Goal: Task Accomplishment & Management: Manage account settings

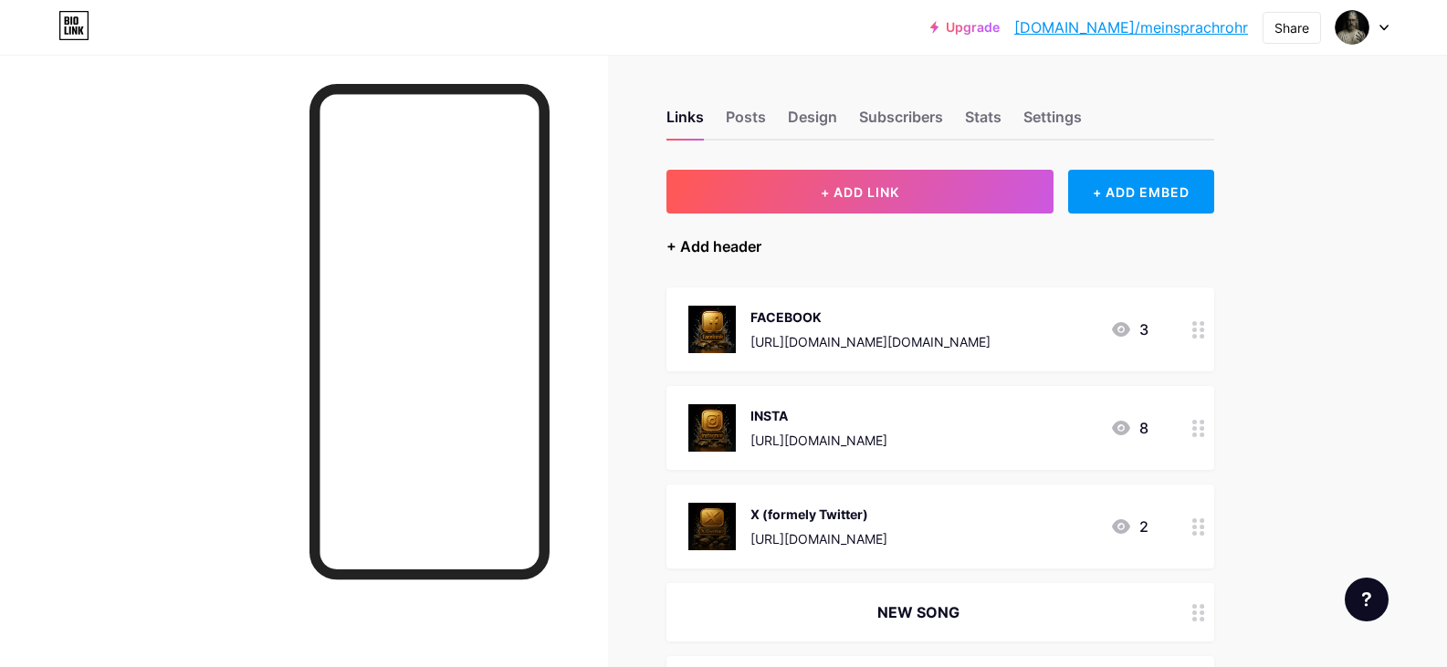
click at [753, 248] on div "+ Add header" at bounding box center [713, 247] width 95 height 22
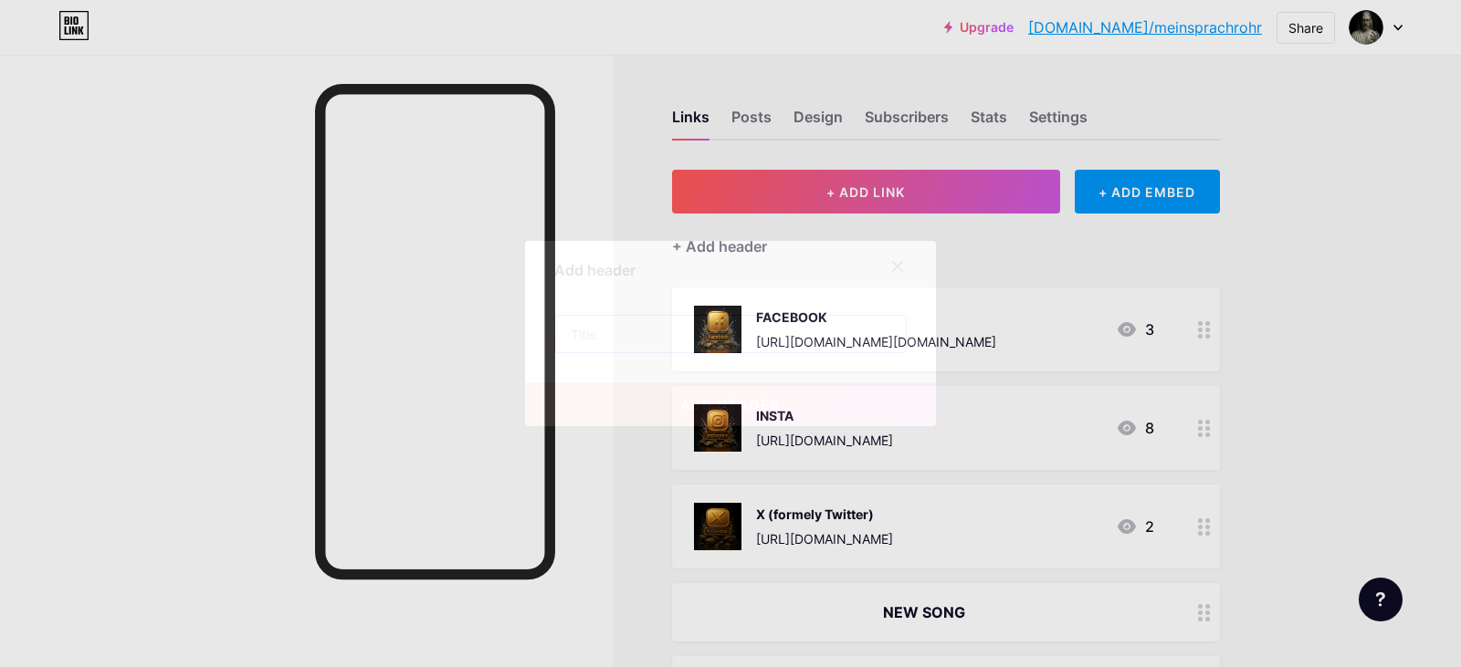
click at [759, 331] on input "text" at bounding box center [730, 334] width 351 height 37
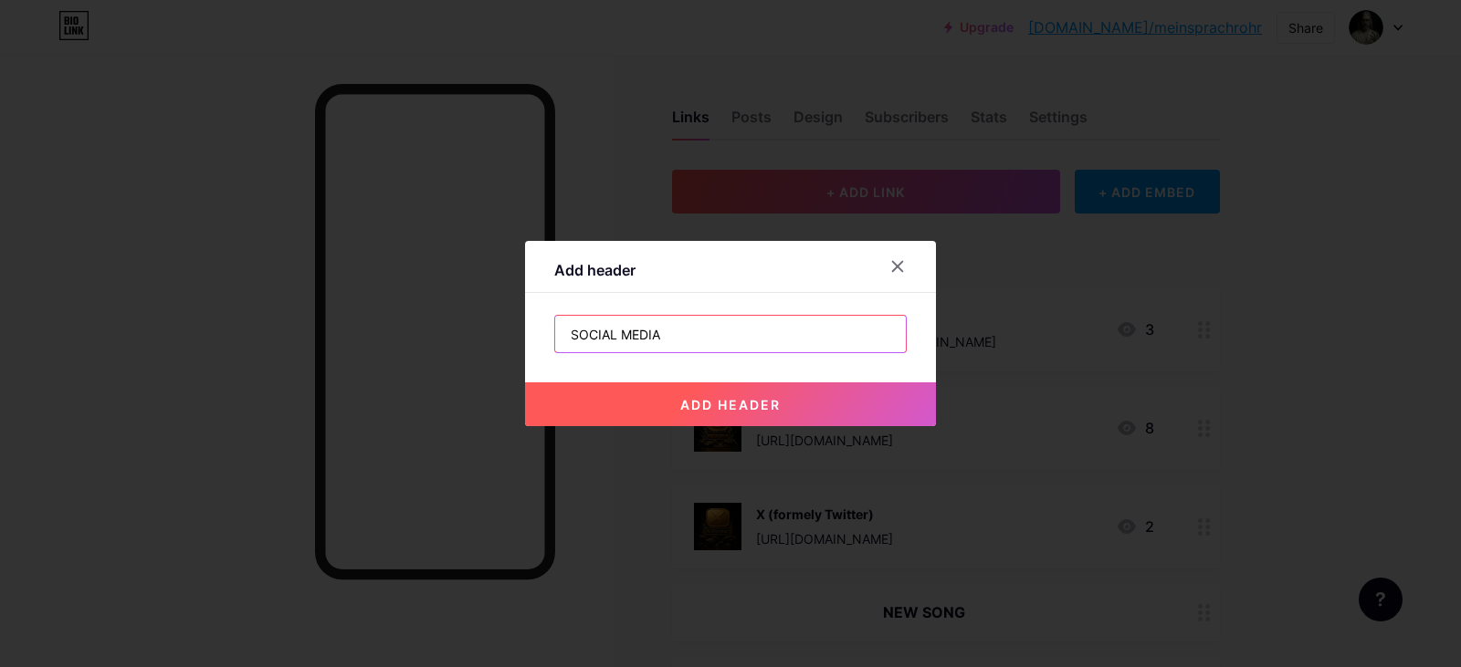
type input "SOCIAL MEDIA"
click at [785, 404] on button "add header" at bounding box center [730, 405] width 411 height 44
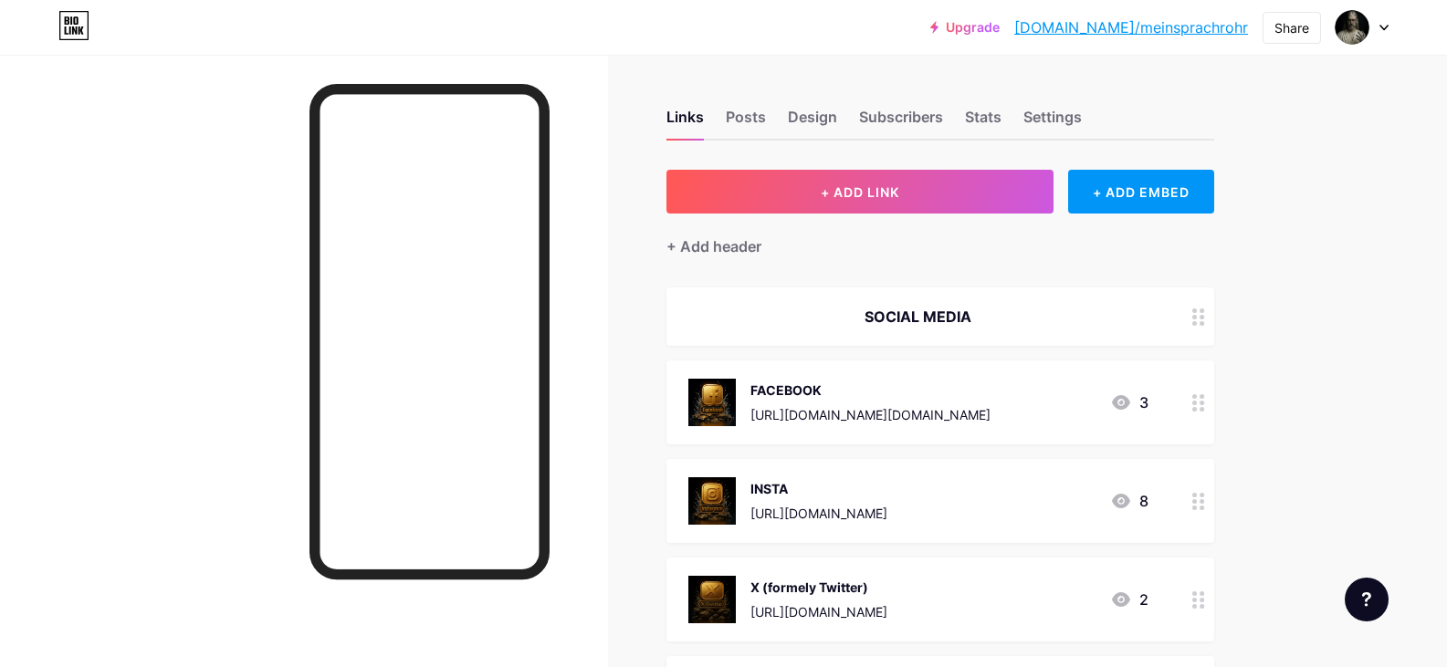
click at [831, 594] on div "X (formely Twitter)" at bounding box center [818, 587] width 137 height 19
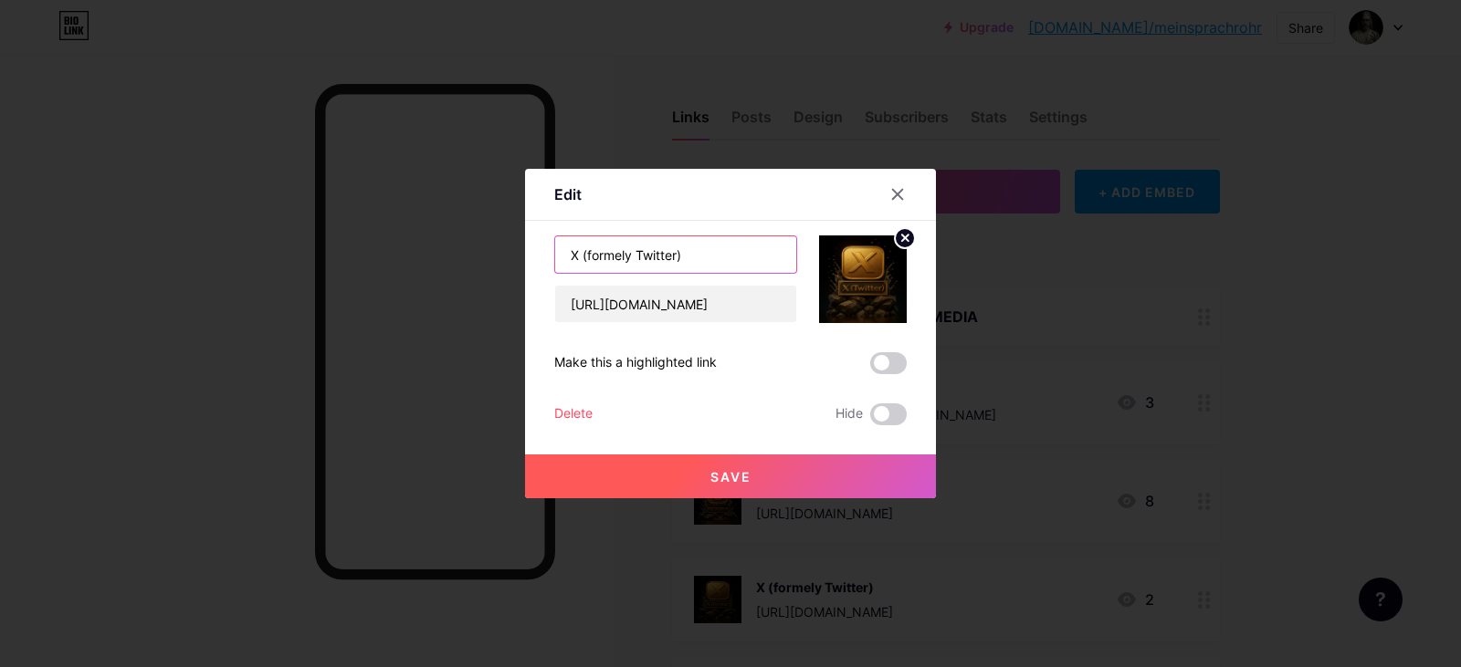
click at [598, 264] on input "X (formely Twitter)" at bounding box center [675, 254] width 241 height 37
type input "X (Twitter)"
click at [814, 467] on button "Save" at bounding box center [730, 477] width 411 height 44
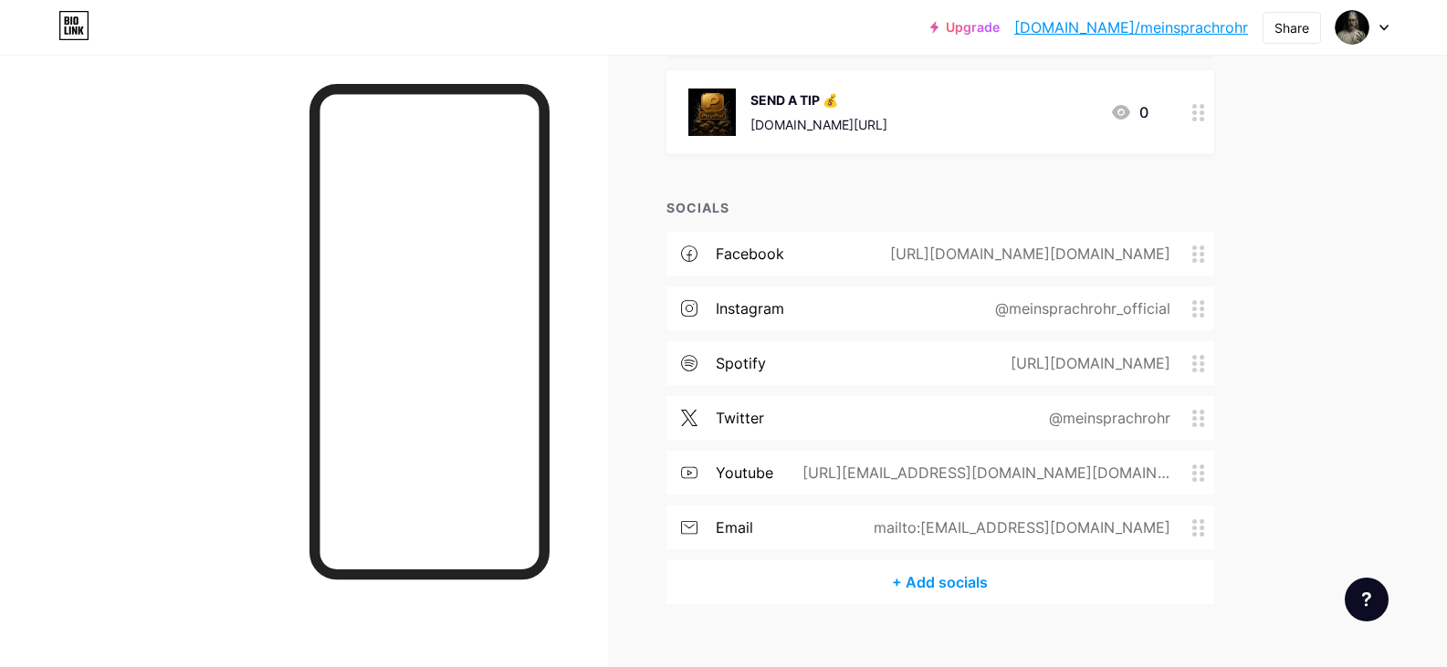
scroll to position [858, 0]
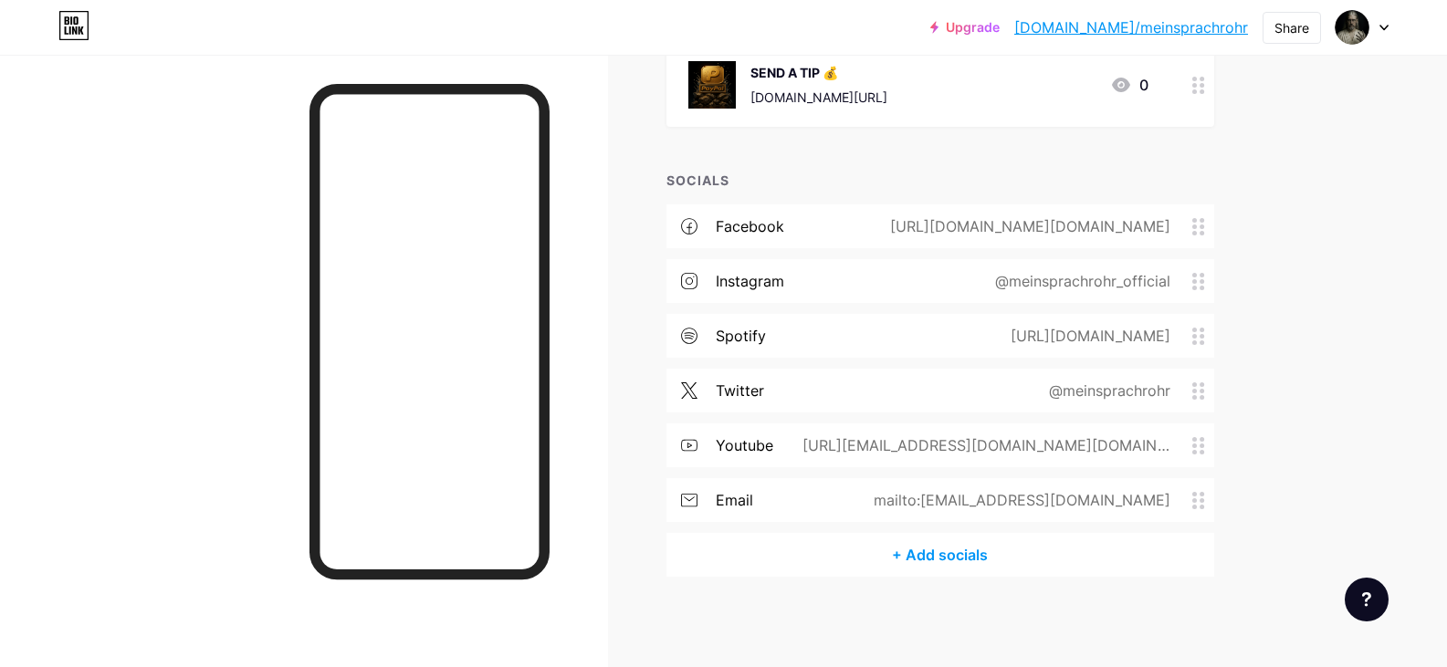
click at [1046, 502] on div "mailto:meinsprachrohrx@gmail.com" at bounding box center [1018, 500] width 348 height 22
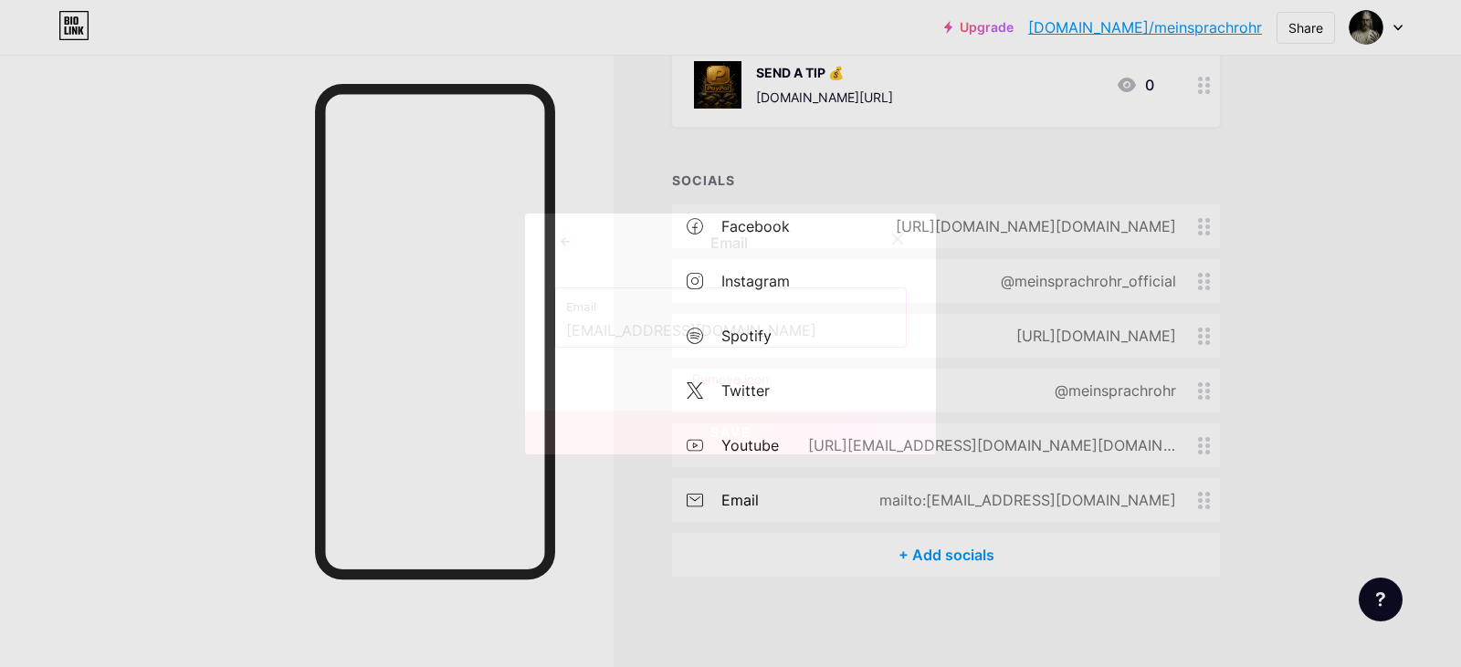
click at [727, 378] on div "Remove icon" at bounding box center [730, 379] width 352 height 19
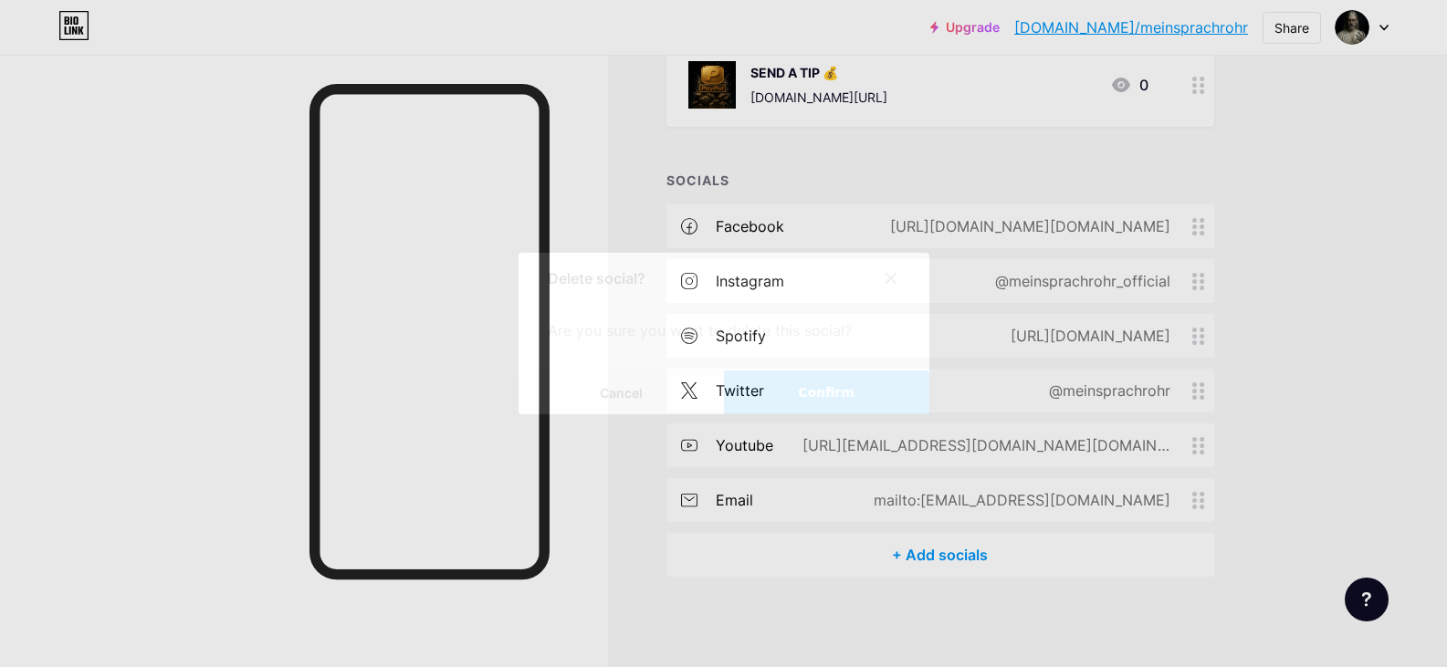
click at [832, 393] on span "Confirm" at bounding box center [826, 392] width 57 height 19
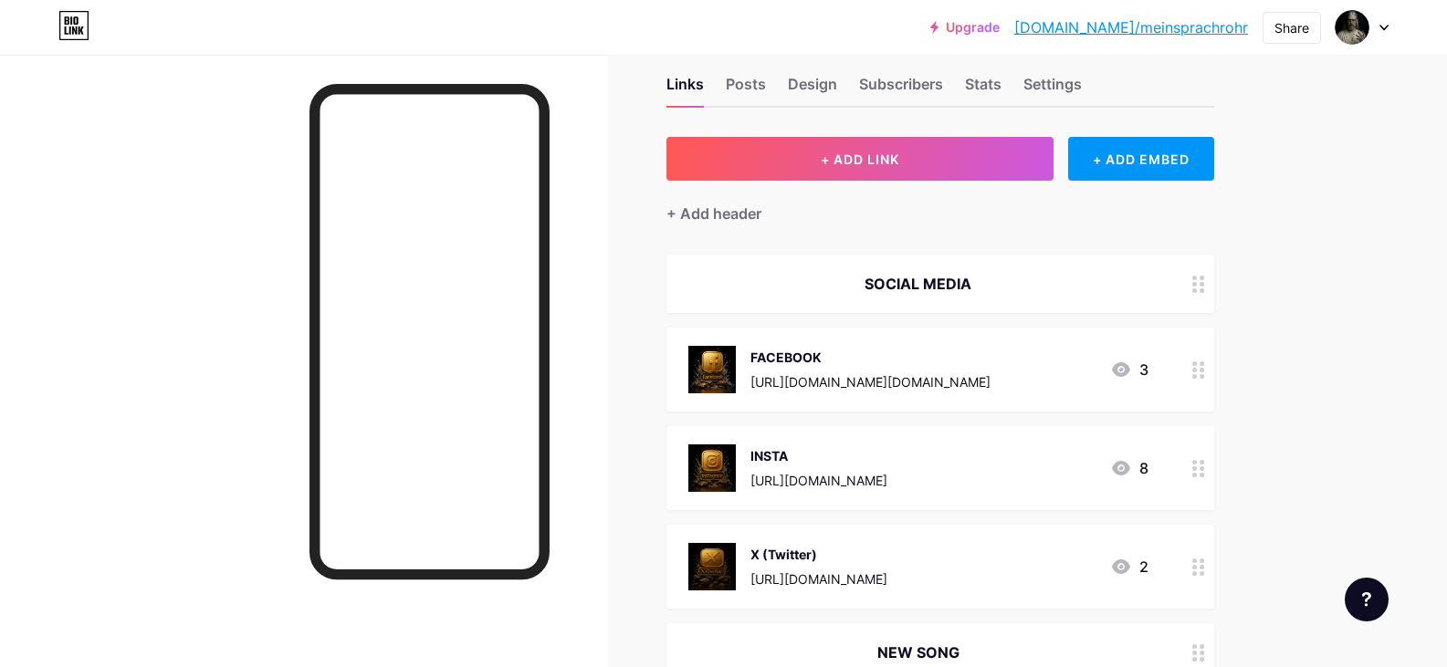
scroll to position [0, 0]
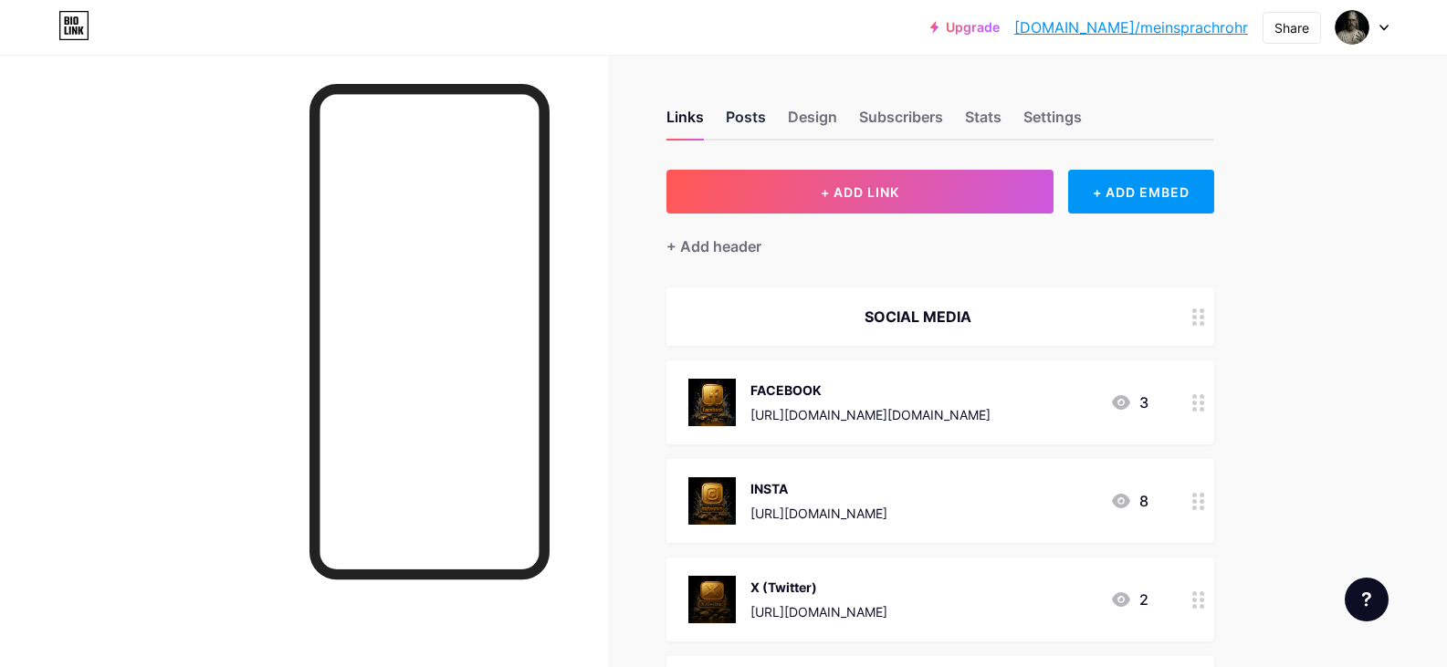
click at [742, 124] on div "Posts" at bounding box center [746, 122] width 40 height 33
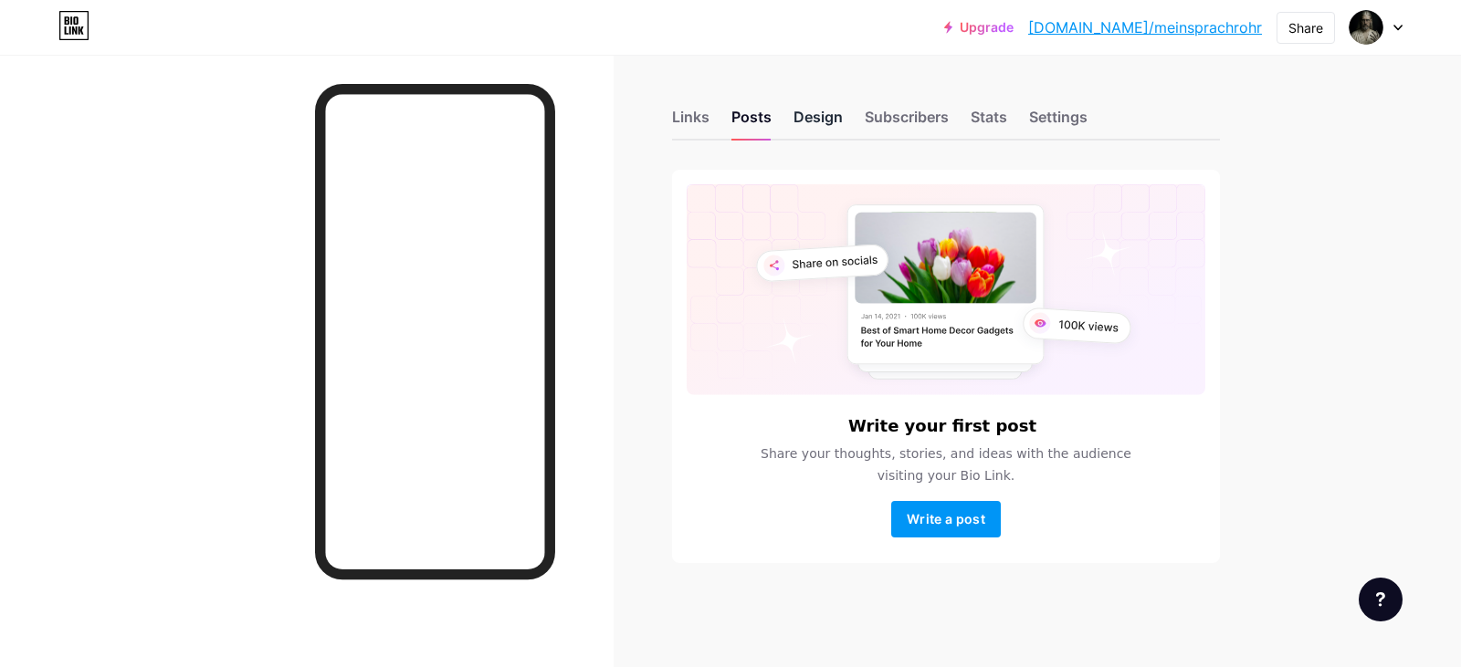
click at [799, 128] on div "Design" at bounding box center [817, 122] width 49 height 33
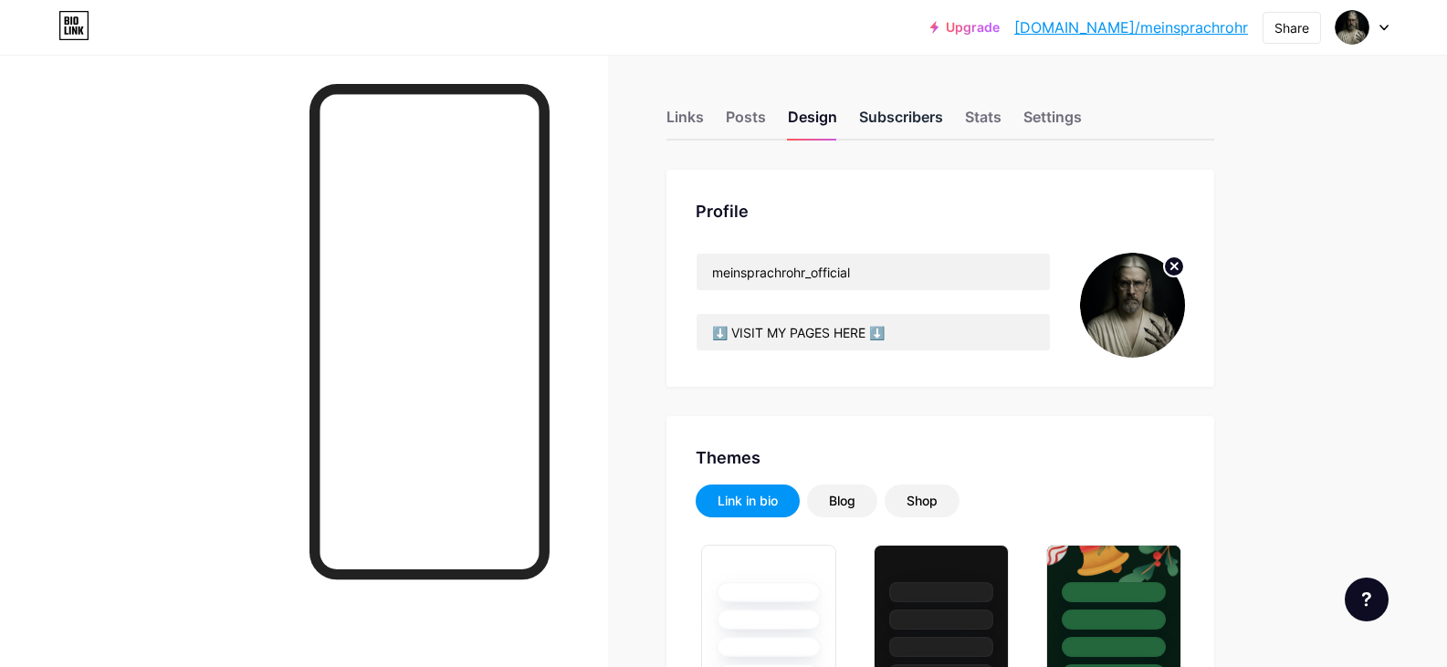
click at [884, 129] on div "Subscribers" at bounding box center [901, 122] width 84 height 33
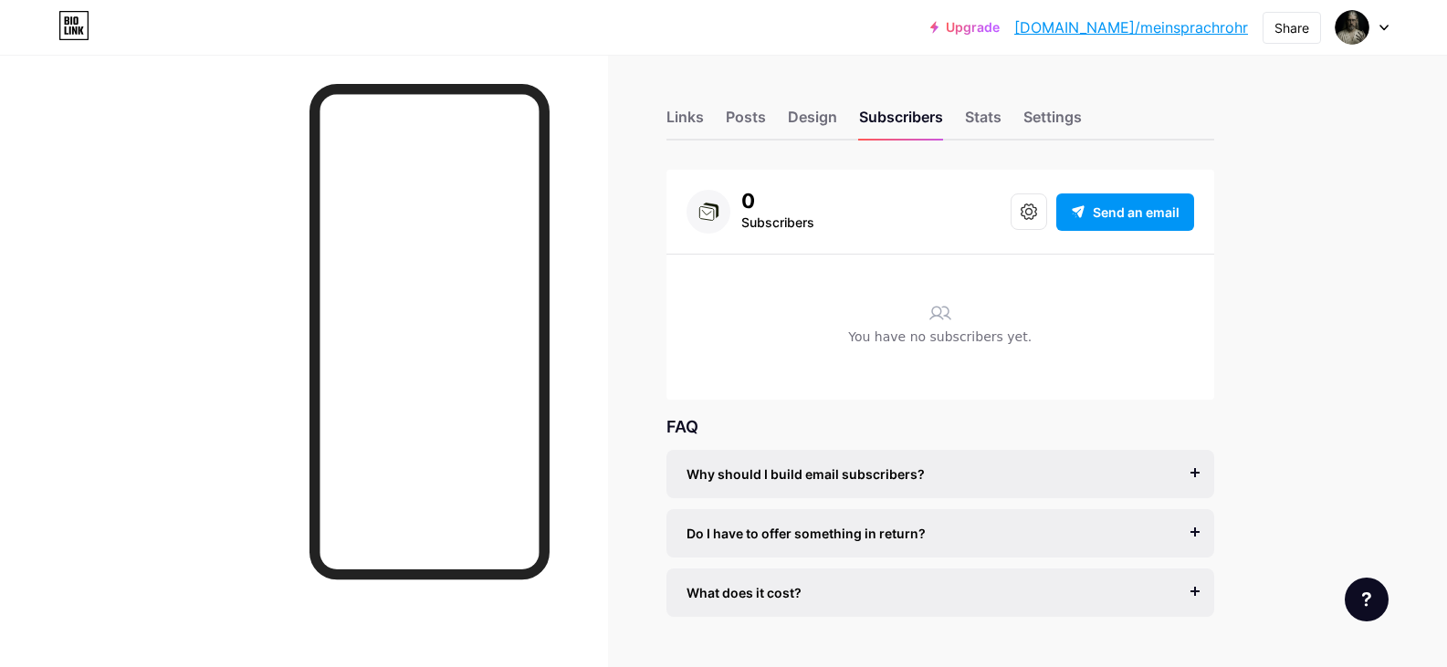
click at [969, 121] on div "Links Posts Design Subscribers Stats Settings" at bounding box center [940, 109] width 548 height 64
click at [971, 121] on div "Stats" at bounding box center [983, 122] width 37 height 33
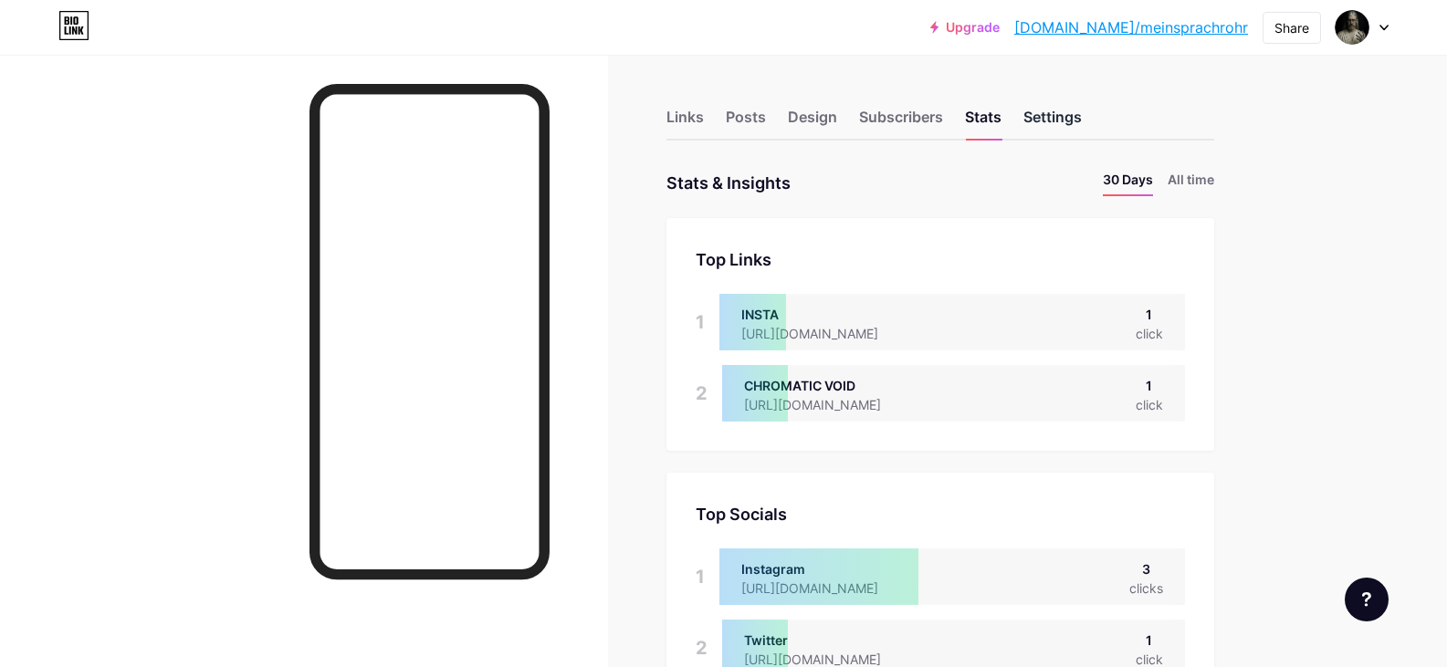
scroll to position [667, 1447]
click at [1082, 119] on div "Settings" at bounding box center [1052, 122] width 58 height 33
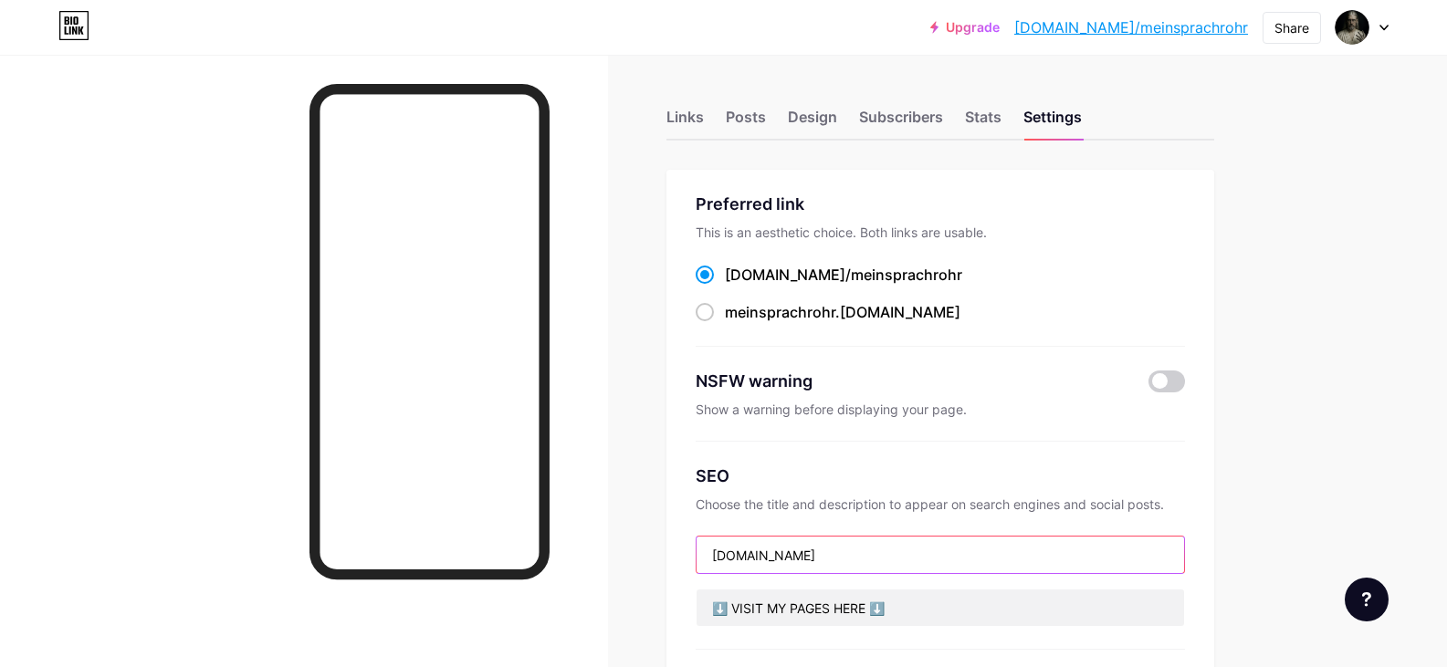
click at [1037, 548] on input "Bio.Link" at bounding box center [940, 555] width 487 height 37
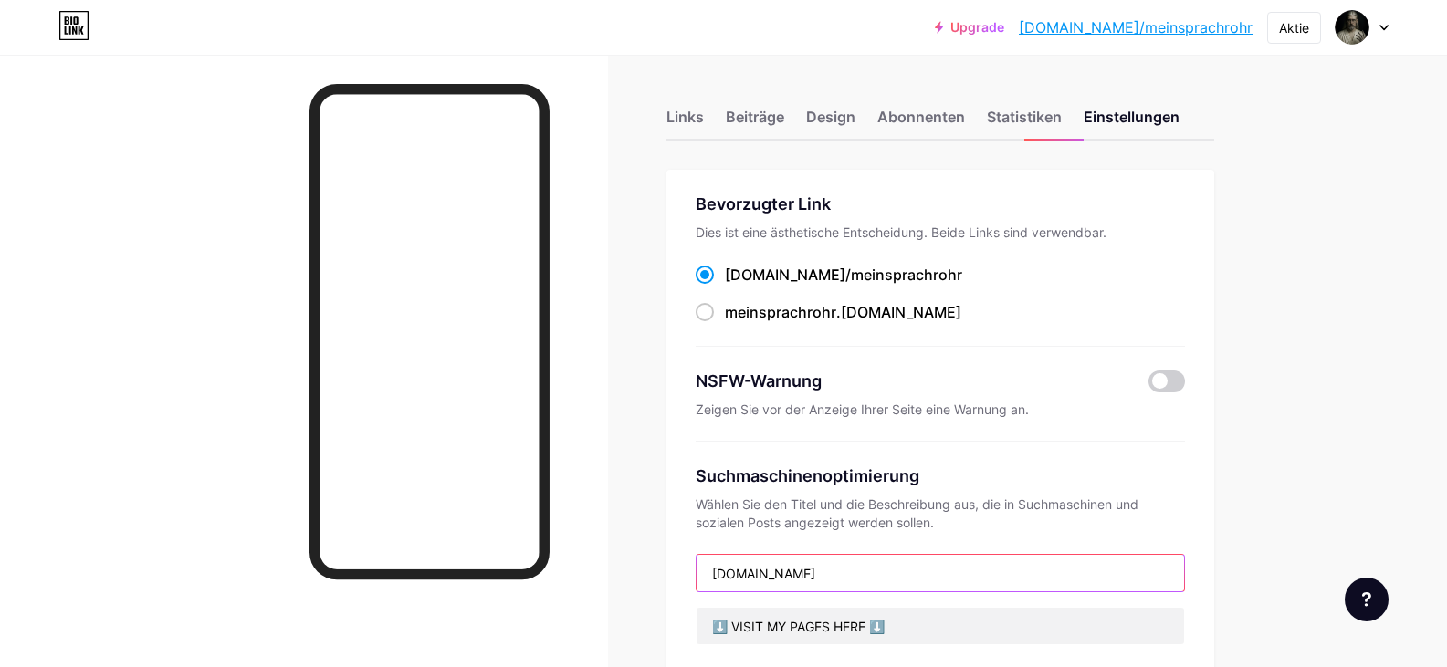
click at [868, 576] on input "Bio.Link" at bounding box center [940, 573] width 487 height 37
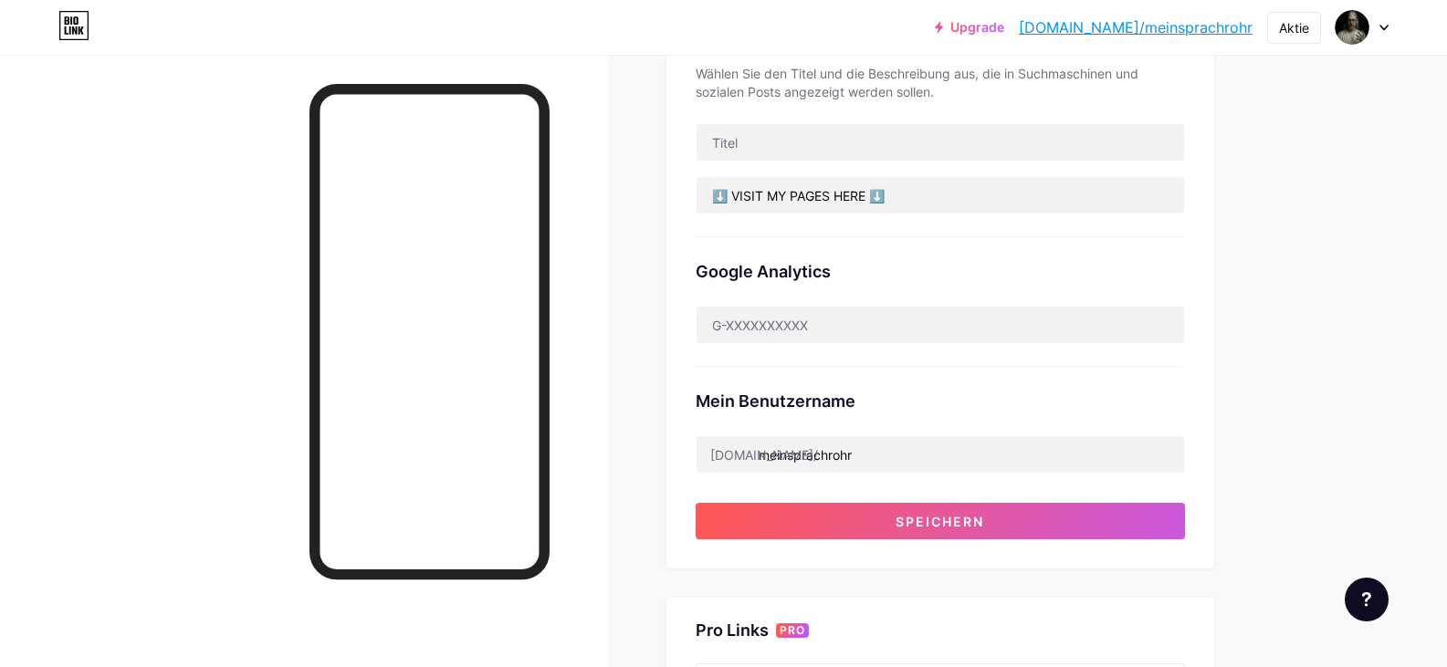
scroll to position [441, 0]
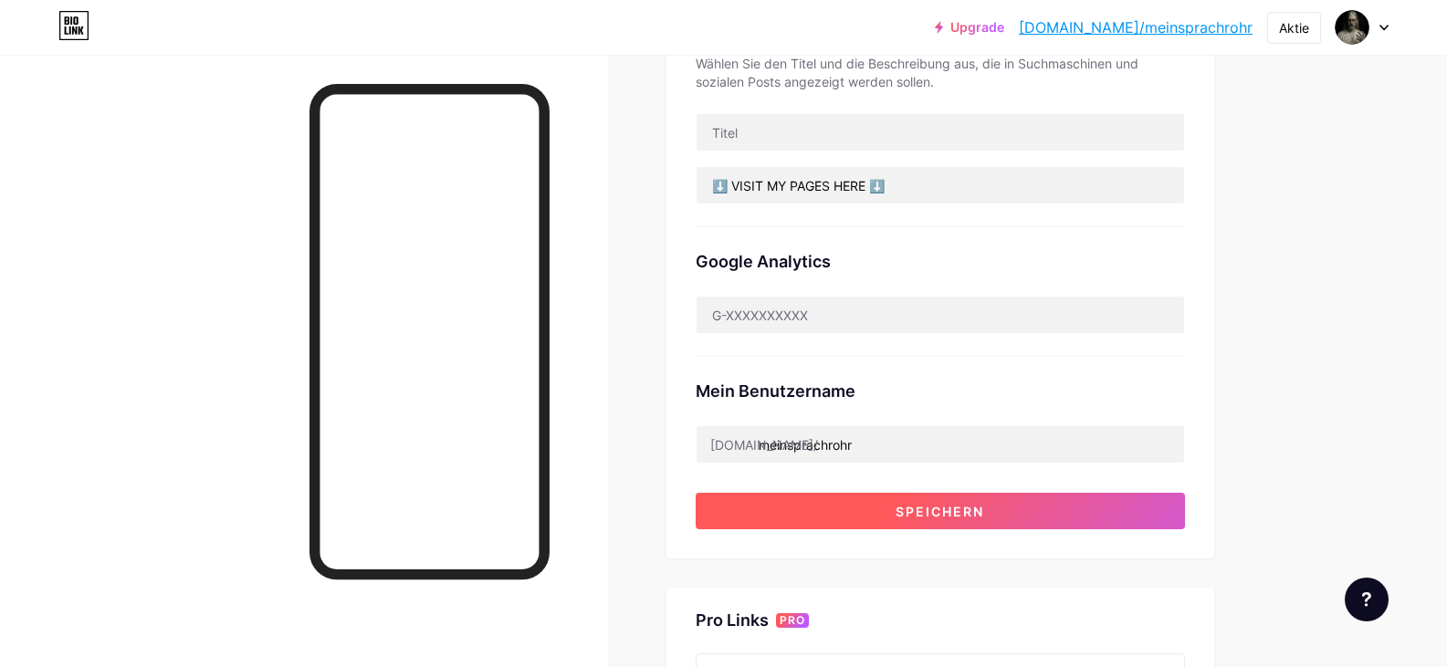
click at [846, 520] on button "Speichern" at bounding box center [940, 511] width 489 height 37
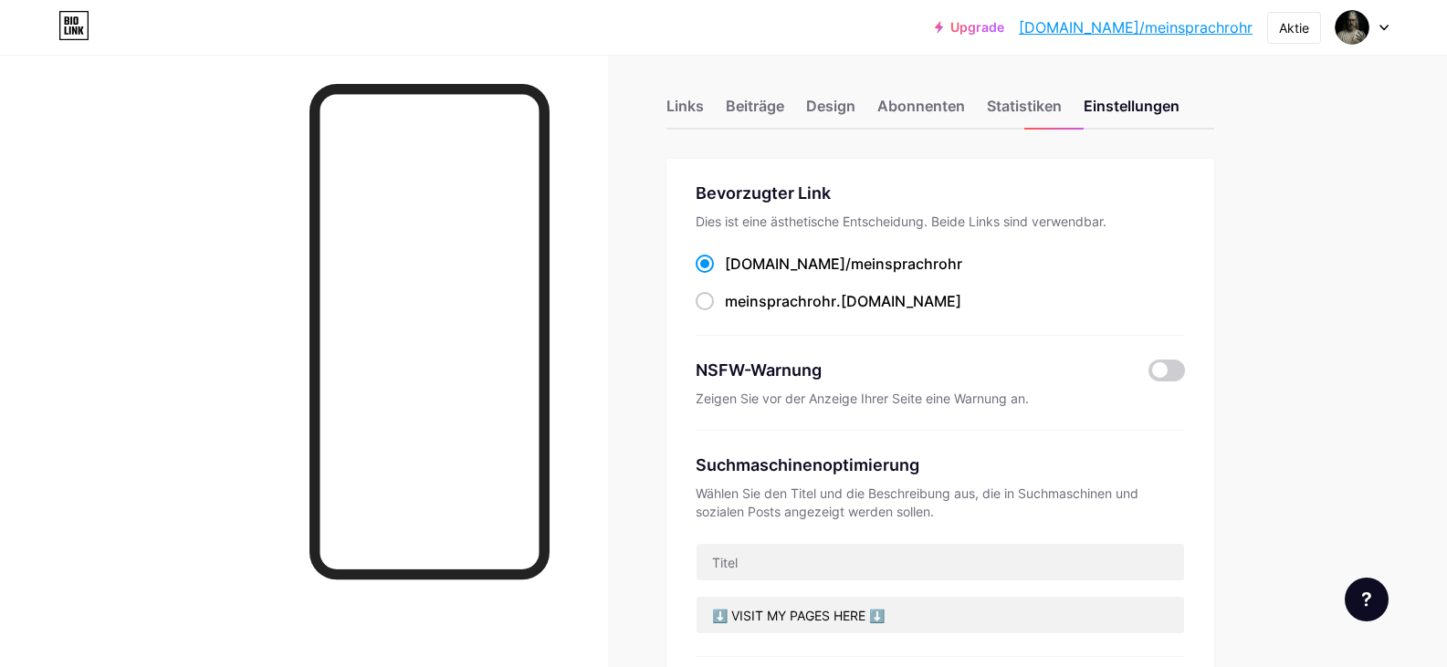
scroll to position [0, 0]
